Goal: Task Accomplishment & Management: Complete application form

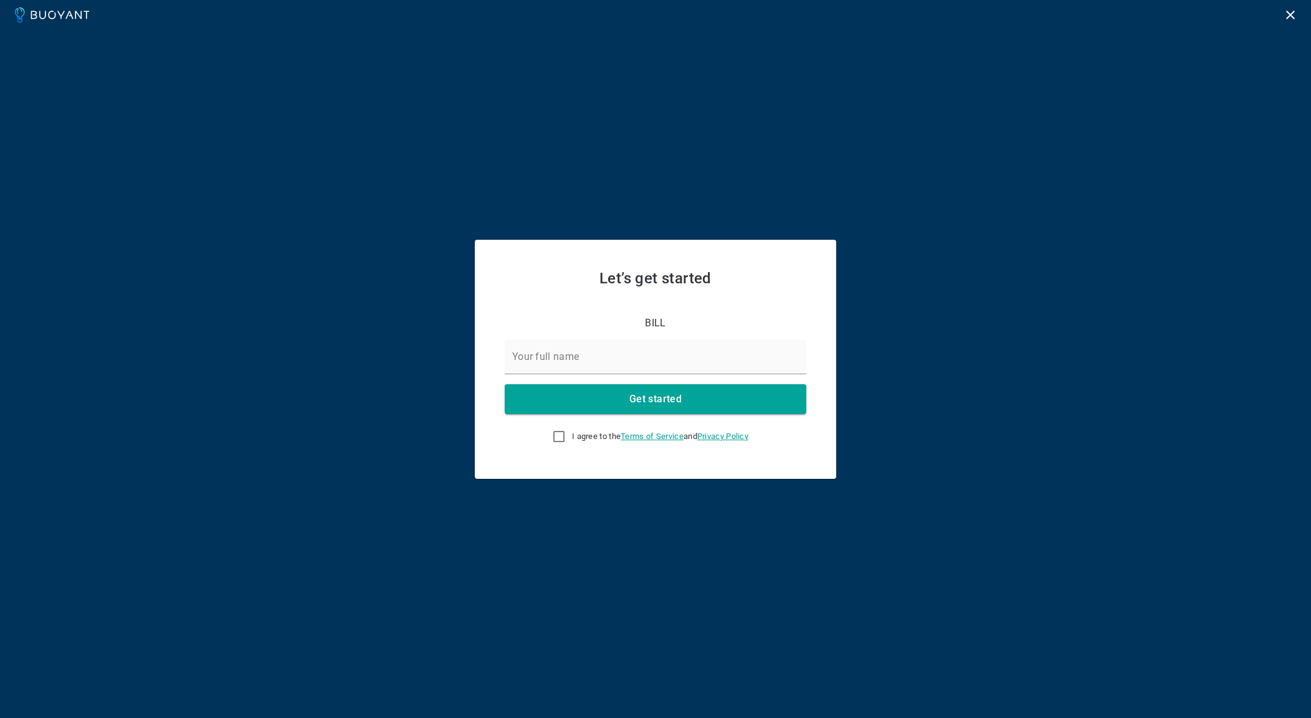
click at [1143, 518] on div "Let’s get started BILL Your full name Get started I agree to the Terms of Servi…" at bounding box center [655, 359] width 1311 height 718
click at [758, 363] on input "Your full name" at bounding box center [656, 357] width 302 height 35
type input "[PERSON_NAME]"
click at [779, 454] on div "Let’s get started BILL Your full name [PERSON_NAME] Get started I agree to the …" at bounding box center [655, 359] width 361 height 239
click at [735, 399] on button "Get started" at bounding box center [656, 399] width 302 height 30
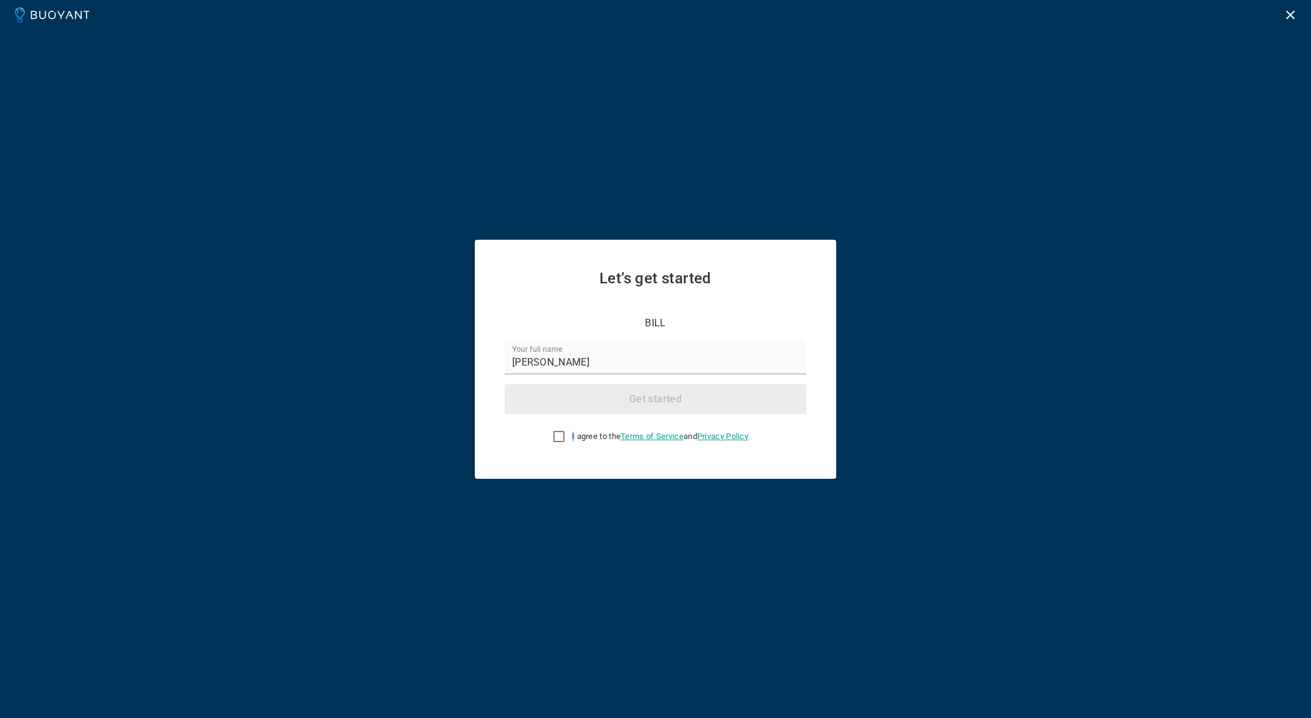
click at [735, 399] on div "Get started" at bounding box center [650, 394] width 311 height 40
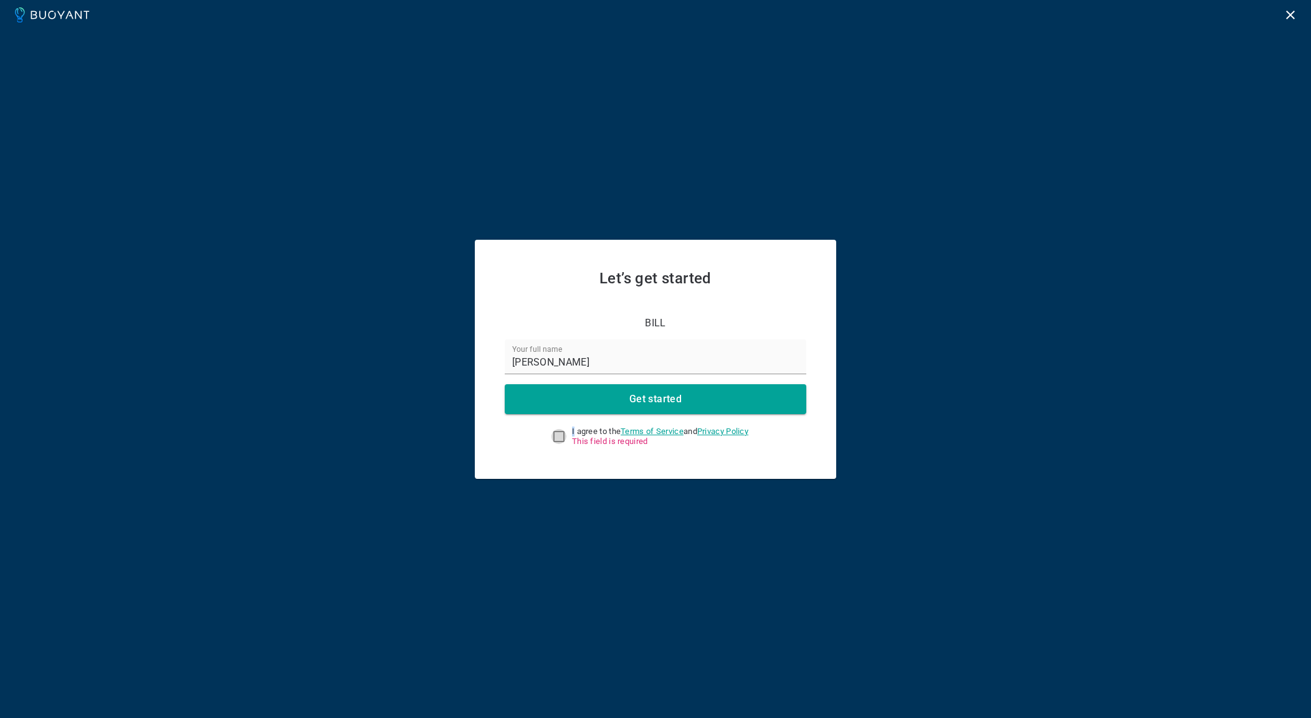
click at [551, 435] on input "I agree to the Terms of Service and Privacy Policy This field is required" at bounding box center [558, 436] width 15 height 15
checkbox input "true"
click at [638, 398] on h4 "Get started" at bounding box center [655, 399] width 52 height 12
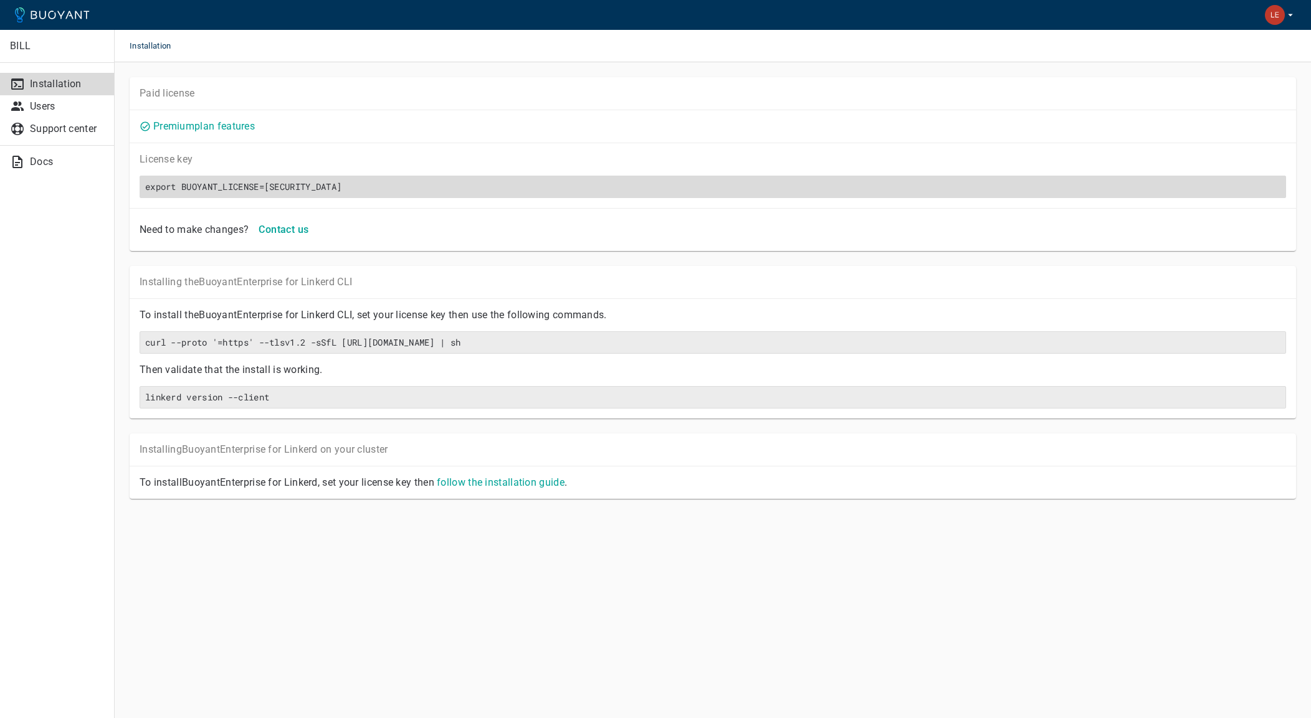
scroll to position [0, 1425]
